Goal: Task Accomplishment & Management: Use online tool/utility

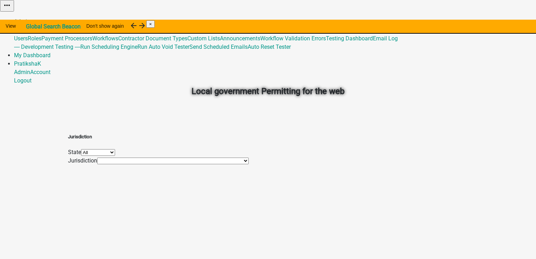
click at [30, 18] on link "Admin" at bounding box center [22, 21] width 16 height 7
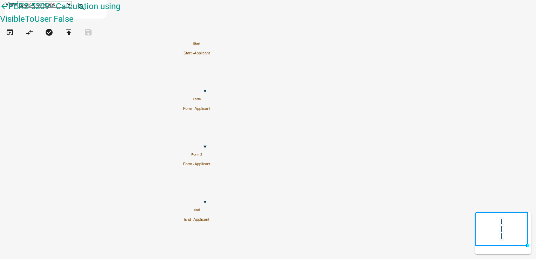
click at [210, 156] on h5 "Form 2" at bounding box center [196, 154] width 27 height 4
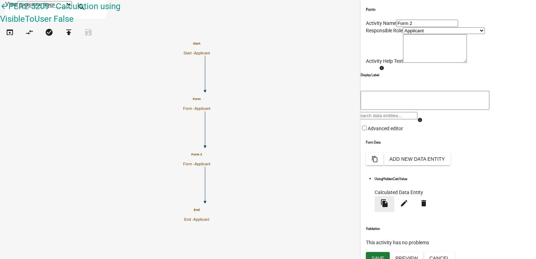
click at [388, 207] on icon "file_copy" at bounding box center [384, 203] width 8 height 8
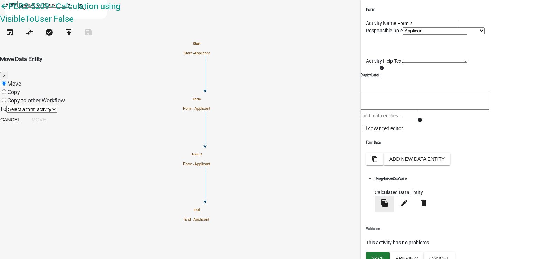
click at [491, 127] on ngb-modal-window "Move Data Entity × Move Copy Copy to other Workflow To Select a form activity F…" at bounding box center [268, 91] width 536 height 72
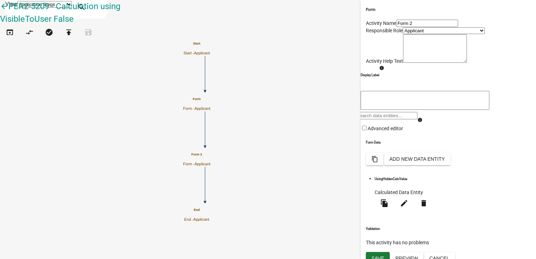
scroll to position [46, 0]
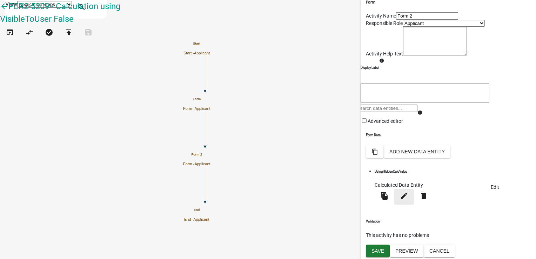
click at [408, 199] on icon "edit" at bounding box center [404, 195] width 8 height 8
select select "calculated-value"
select select "2"
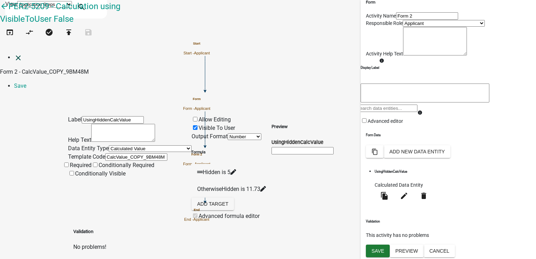
click at [14, 54] on icon "close" at bounding box center [18, 58] width 8 height 8
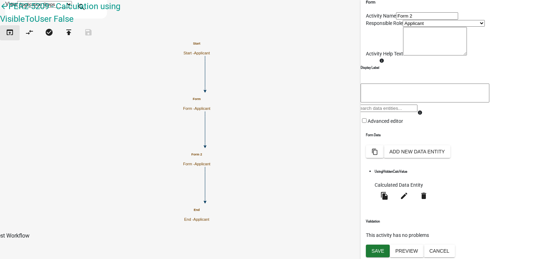
click at [10, 36] on icon "open_in_browser" at bounding box center [10, 33] width 8 height 10
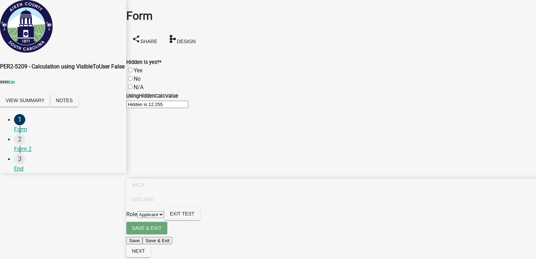
click at [142, 67] on label "Yes" at bounding box center [138, 70] width 9 height 7
click at [132, 68] on input "Yes" at bounding box center [130, 70] width 5 height 5
radio input "true"
drag, startPoint x: 154, startPoint y: 62, endPoint x: 177, endPoint y: 67, distance: 23.6
click at [177, 67] on div "Hidden is yes? * Yes No N/A" at bounding box center [330, 75] width 409 height 34
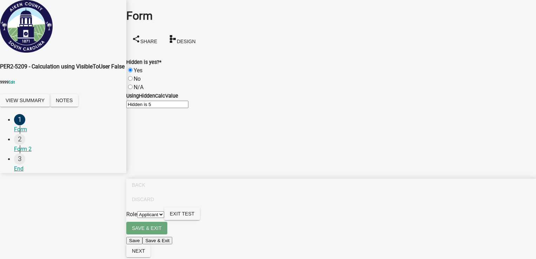
drag, startPoint x: 148, startPoint y: 121, endPoint x: 168, endPoint y: 121, distance: 20.0
click at [168, 108] on input "Hidden is 5" at bounding box center [157, 104] width 62 height 7
drag, startPoint x: 168, startPoint y: 121, endPoint x: 172, endPoint y: 154, distance: 33.3
click at [130, 108] on div "Form share Share schema Design Hidden is yes? * Yes No N/A UsingHiddenCalcValue…" at bounding box center [331, 54] width 420 height 108
click at [145, 249] on span "Next" at bounding box center [138, 251] width 13 height 6
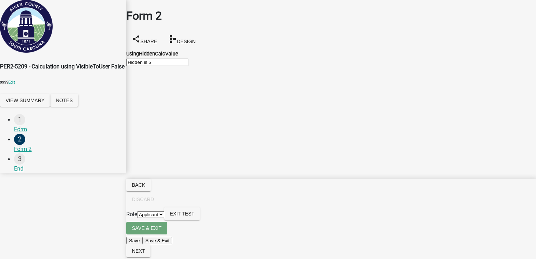
drag, startPoint x: 140, startPoint y: 63, endPoint x: 179, endPoint y: 68, distance: 40.3
click at [180, 66] on input "Hidden is 5" at bounding box center [157, 62] width 62 height 7
drag, startPoint x: 179, startPoint y: 68, endPoint x: 183, endPoint y: 93, distance: 24.7
click at [183, 93] on main "Form 2 share Share schema Design UsingHiddenCalcValue Hidden is 5" at bounding box center [330, 119] width 409 height 238
click at [145, 188] on span "Back" at bounding box center [138, 185] width 13 height 6
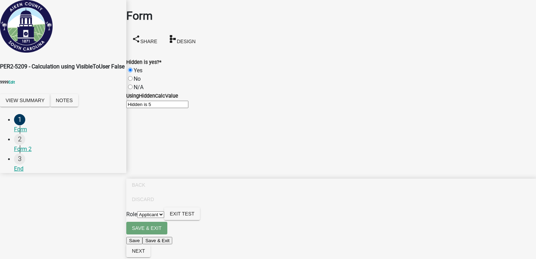
click at [138, 75] on label "No" at bounding box center [137, 78] width 7 height 7
click at [132, 76] on input "No" at bounding box center [130, 78] width 5 height 5
radio input "true"
click at [136, 84] on label "N/A" at bounding box center [139, 87] width 10 height 7
click at [132, 84] on input "N/A" at bounding box center [130, 86] width 5 height 5
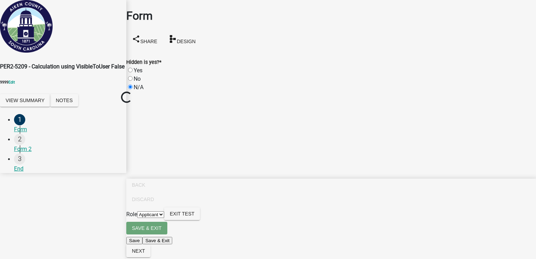
radio input "true"
drag, startPoint x: 160, startPoint y: 118, endPoint x: 183, endPoint y: 121, distance: 23.3
click at [183, 108] on input "Hidden is 12.255" at bounding box center [157, 104] width 62 height 7
drag, startPoint x: 183, startPoint y: 121, endPoint x: 141, endPoint y: 68, distance: 67.8
click at [141, 75] on div "No" at bounding box center [330, 79] width 409 height 8
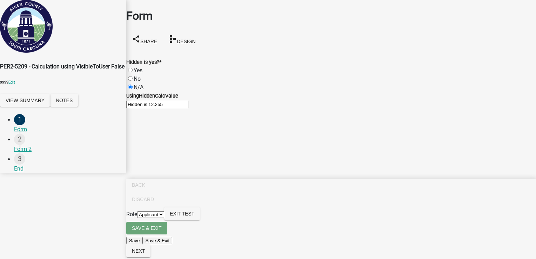
click at [135, 75] on label "No" at bounding box center [137, 78] width 7 height 7
click at [132, 76] on input "No" at bounding box center [130, 78] width 5 height 5
radio input "true"
drag, startPoint x: 161, startPoint y: 118, endPoint x: 178, endPoint y: 118, distance: 17.2
click at [178, 108] on input "Hidden is 12.255" at bounding box center [157, 104] width 62 height 7
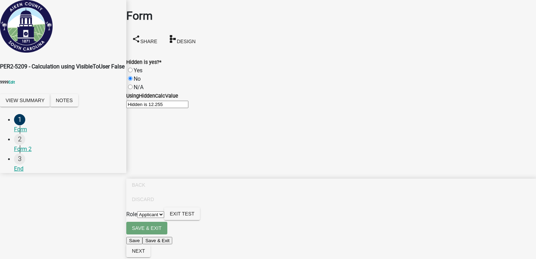
drag, startPoint x: 178, startPoint y: 118, endPoint x: 211, endPoint y: 143, distance: 41.2
click at [211, 143] on main "Form share Share schema Design Hidden is yes? * Yes No N/A UsingHiddenCalcValue…" at bounding box center [330, 119] width 409 height 238
click at [194, 216] on span "Exit Test" at bounding box center [182, 214] width 25 height 6
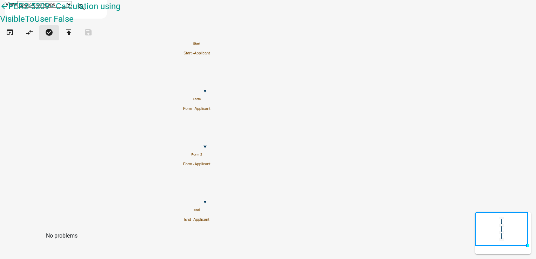
click at [53, 38] on icon "check_circle" at bounding box center [49, 33] width 8 height 10
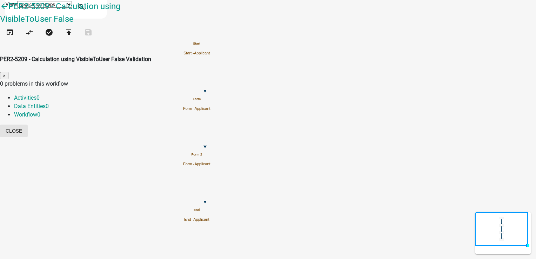
click at [28, 124] on button "Close" at bounding box center [14, 130] width 28 height 13
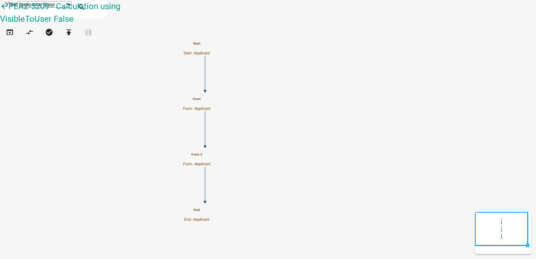
click at [210, 106] on p "Form - Applicant" at bounding box center [196, 108] width 27 height 5
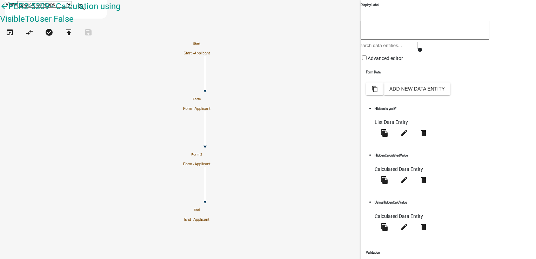
scroll to position [97, 0]
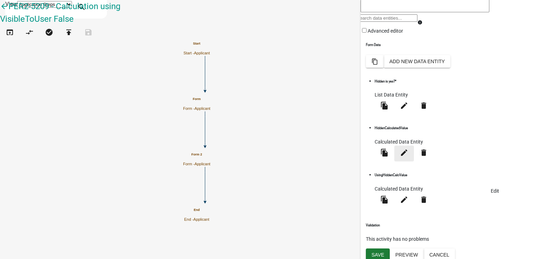
click at [408, 157] on icon "edit" at bounding box center [404, 152] width 8 height 8
select select "calculated-value"
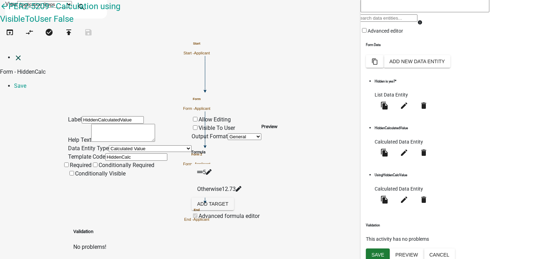
click at [14, 54] on icon "close" at bounding box center [18, 58] width 8 height 8
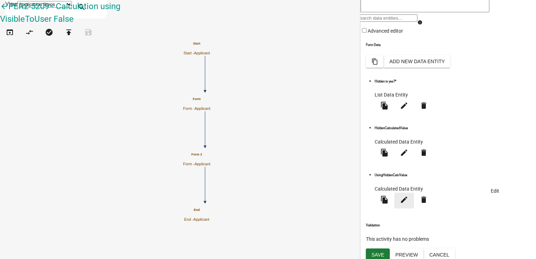
click at [408, 199] on icon "edit" at bounding box center [404, 199] width 8 height 8
select select "calculated-value"
select select "2"
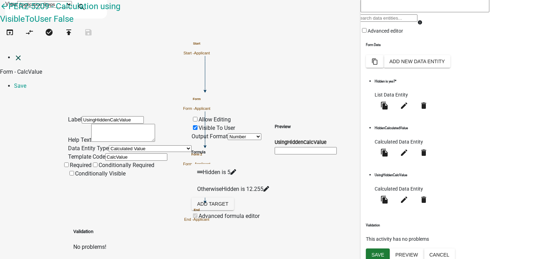
click at [14, 54] on icon "close" at bounding box center [18, 58] width 8 height 8
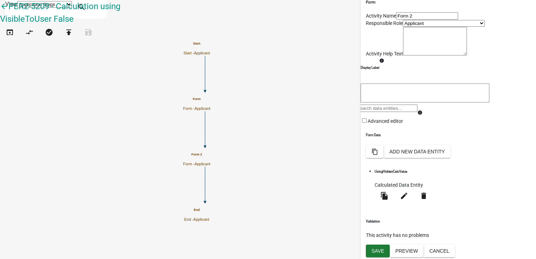
scroll to position [46, 0]
click at [408, 200] on icon "edit" at bounding box center [404, 195] width 8 height 8
select select "calculated-value"
select select "2"
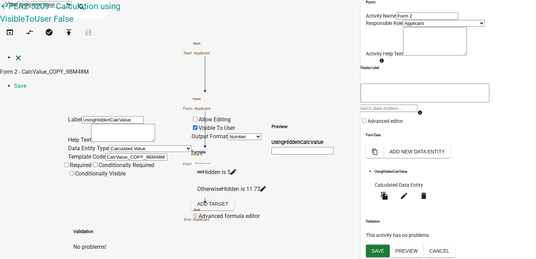
click at [14, 54] on icon "close" at bounding box center [18, 58] width 8 height 8
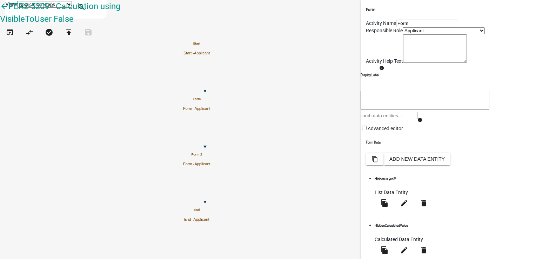
scroll to position [97, 0]
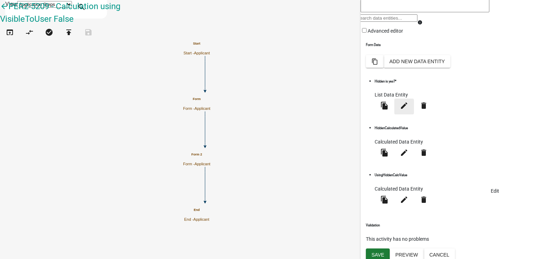
click at [408, 110] on icon "edit" at bounding box center [404, 105] width 8 height 8
select select "list-data"
select select "custom-list-7eefc567-b66c-4ade-873e-abac6902b8f5"
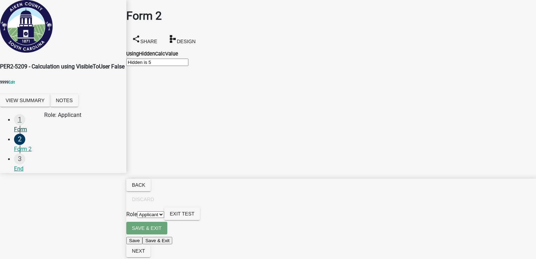
click at [28, 130] on div "Form" at bounding box center [67, 129] width 107 height 8
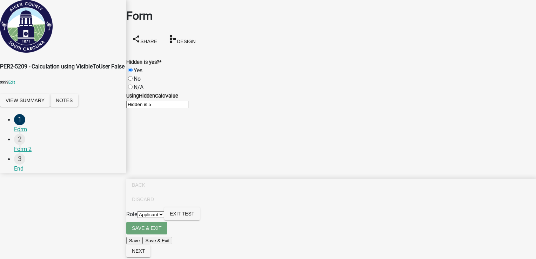
click at [140, 75] on div "No" at bounding box center [330, 79] width 409 height 8
click at [137, 75] on label "No" at bounding box center [137, 78] width 7 height 7
click at [132, 76] on input "No" at bounding box center [130, 78] width 5 height 5
radio input "true"
click at [140, 84] on label "N/A" at bounding box center [139, 87] width 10 height 7
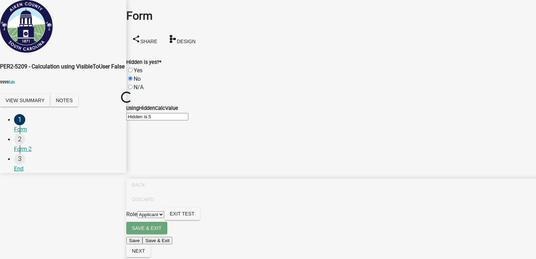
click at [132, 84] on input "N/A" at bounding box center [130, 86] width 5 height 5
radio input "true"
click at [145, 249] on span "Next" at bounding box center [138, 251] width 13 height 6
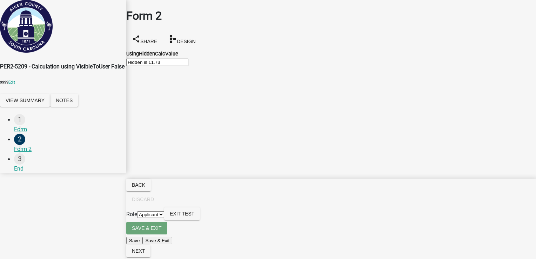
drag, startPoint x: 158, startPoint y: 64, endPoint x: 175, endPoint y: 67, distance: 17.0
click at [175, 66] on input "Hidden is 11.73" at bounding box center [157, 62] width 62 height 7
drag, startPoint x: 175, startPoint y: 67, endPoint x: 190, endPoint y: 85, distance: 24.1
click at [190, 85] on main "Form 2 share Share schema Design UsingHiddenCalcValue Hidden is 11.73" at bounding box center [330, 119] width 409 height 238
click at [18, 134] on div "1 Form" at bounding box center [67, 124] width 107 height 20
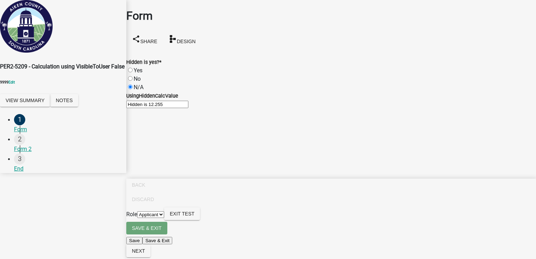
drag, startPoint x: 159, startPoint y: 120, endPoint x: 182, endPoint y: 121, distance: 22.8
click at [182, 108] on input "Hidden is 12.255" at bounding box center [157, 104] width 62 height 7
click at [35, 153] on div "Form 2" at bounding box center [67, 149] width 107 height 8
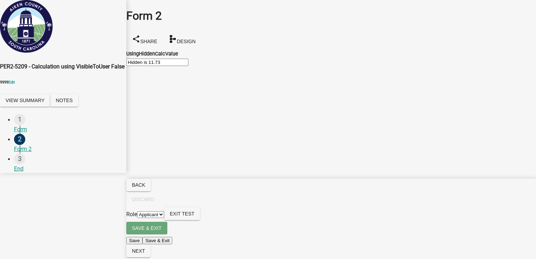
drag, startPoint x: 159, startPoint y: 65, endPoint x: 179, endPoint y: 65, distance: 20.3
click at [179, 65] on input "Hidden is 11.73" at bounding box center [157, 62] width 62 height 7
drag, startPoint x: 179, startPoint y: 65, endPoint x: 204, endPoint y: 113, distance: 53.1
click at [204, 113] on main "Form 2 share Share schema Design UsingHiddenCalcValue Hidden is 11.73" at bounding box center [330, 119] width 409 height 238
click at [29, 132] on div "Form" at bounding box center [67, 129] width 107 height 8
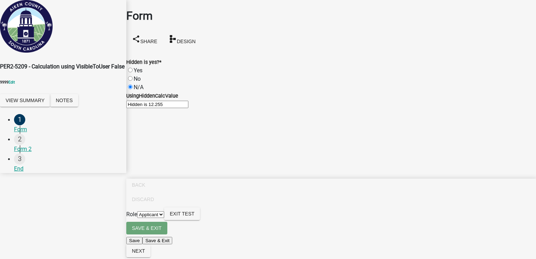
click at [142, 67] on label "Yes" at bounding box center [138, 70] width 9 height 7
click at [132, 68] on input "Yes" at bounding box center [130, 70] width 5 height 5
radio input "true"
click at [145, 249] on span "Next" at bounding box center [138, 251] width 13 height 6
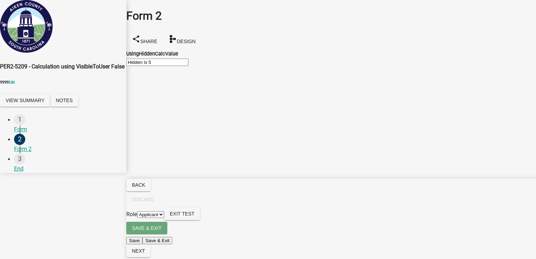
drag, startPoint x: 137, startPoint y: 65, endPoint x: 167, endPoint y: 65, distance: 29.8
click at [167, 65] on input "Hidden is 5" at bounding box center [157, 62] width 62 height 7
drag, startPoint x: 167, startPoint y: 65, endPoint x: 216, endPoint y: 103, distance: 61.4
click at [216, 103] on main "Form 2 share Share schema Design UsingHiddenCalcValue Hidden is 5" at bounding box center [330, 119] width 409 height 238
click at [162, 90] on main "Form 2 share Share schema Design UsingHiddenCalcValue Hidden is 5" at bounding box center [330, 119] width 409 height 238
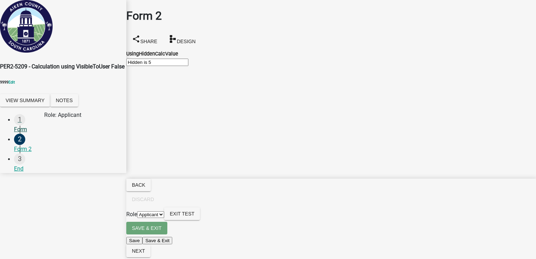
click at [24, 133] on div "Form" at bounding box center [67, 129] width 107 height 8
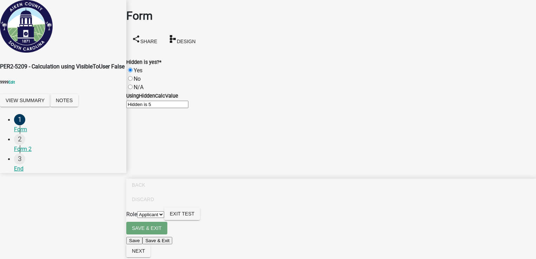
click at [141, 75] on label "No" at bounding box center [137, 78] width 7 height 7
click at [132, 76] on input "No" at bounding box center [130, 78] width 5 height 5
radio input "true"
drag, startPoint x: 161, startPoint y: 118, endPoint x: 186, endPoint y: 118, distance: 25.2
click at [186, 108] on input "Hidden is 12.255" at bounding box center [157, 104] width 62 height 7
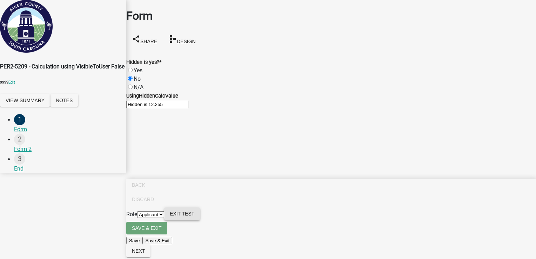
click at [194, 216] on span "Exit Test" at bounding box center [182, 214] width 25 height 6
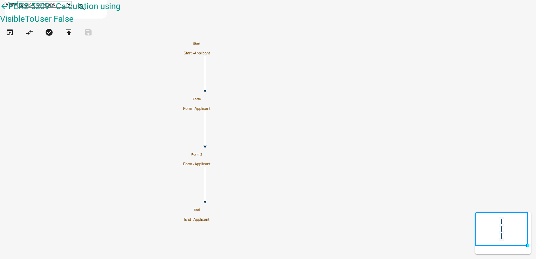
click at [210, 106] on span "Applicant" at bounding box center [202, 108] width 16 height 4
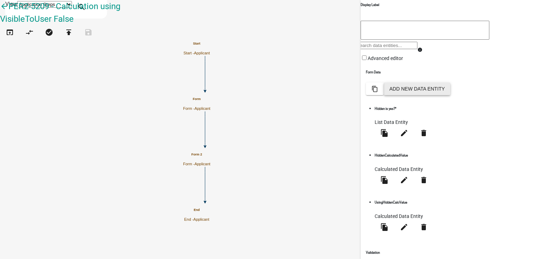
scroll to position [97, 0]
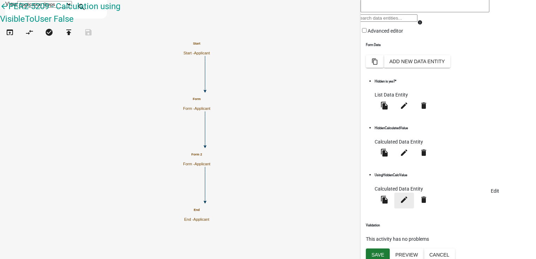
click at [408, 199] on icon "edit" at bounding box center [404, 199] width 8 height 8
select select "calculated-value"
select select "2"
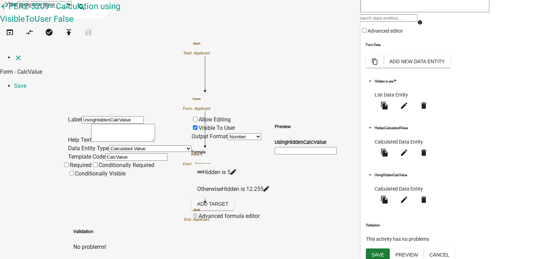
click at [236, 169] on icon at bounding box center [233, 172] width 6 height 6
click at [269, 186] on icon at bounding box center [266, 189] width 6 height 6
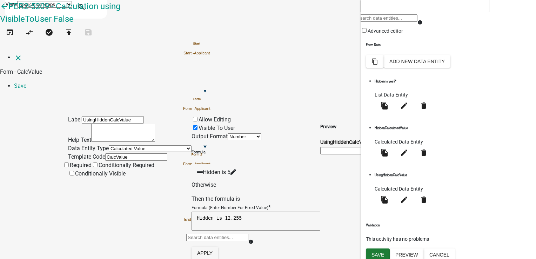
scroll to position [53, 0]
click at [218, 246] on button "Apply" at bounding box center [204, 252] width 27 height 13
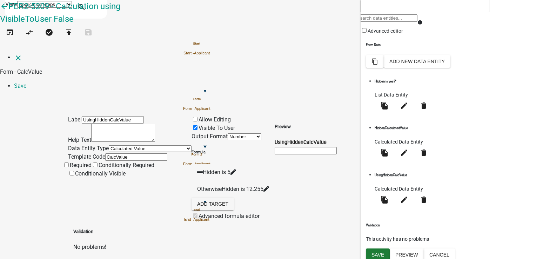
scroll to position [0, 0]
click at [15, 54] on icon "close" at bounding box center [18, 58] width 8 height 8
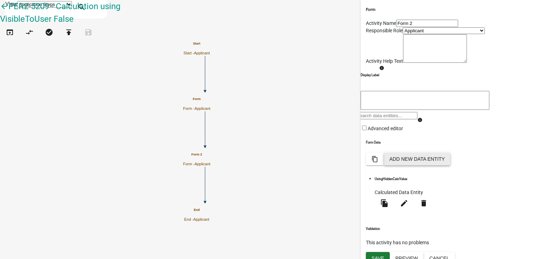
scroll to position [46, 0]
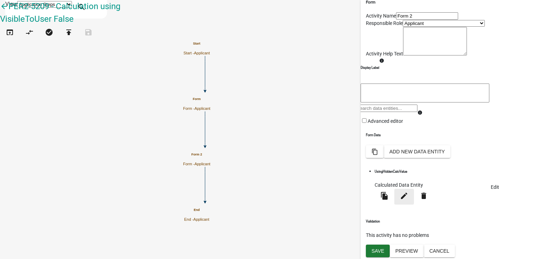
click at [408, 199] on icon "edit" at bounding box center [404, 195] width 8 height 8
select select "calculated-value"
select select "2"
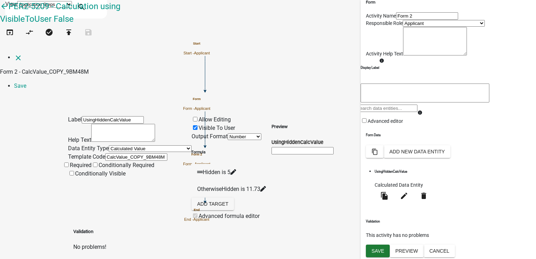
click at [236, 169] on icon at bounding box center [233, 172] width 6 height 6
select select "10: HiddenCalc"
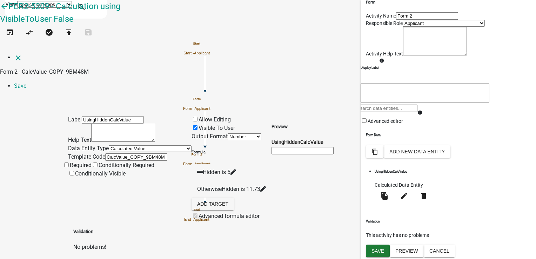
click at [236, 169] on icon at bounding box center [233, 172] width 6 height 6
click at [14, 54] on icon "close" at bounding box center [18, 58] width 8 height 8
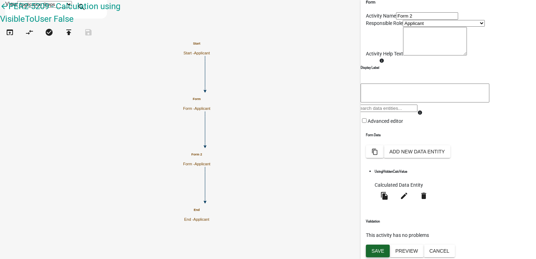
click at [379, 250] on span "Save" at bounding box center [377, 251] width 13 height 6
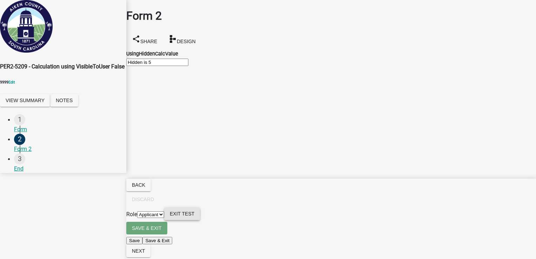
click at [194, 216] on span "Exit Test" at bounding box center [182, 214] width 25 height 6
